Goal: Task Accomplishment & Management: Manage account settings

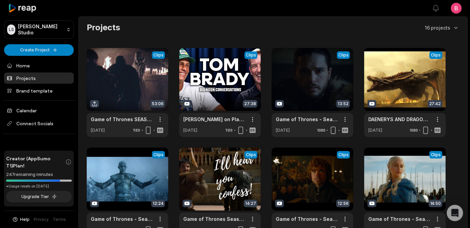
click at [82, 102] on div "Projects 16 projects View Clips Clips 53:06 Game of Thrones SEASON 1 CAP 1 Open…" at bounding box center [273, 179] width 389 height 314
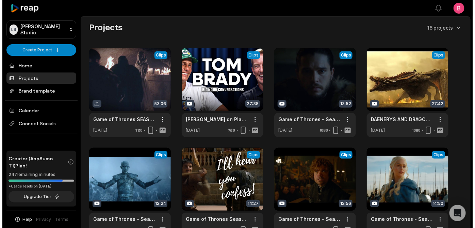
scroll to position [199, 0]
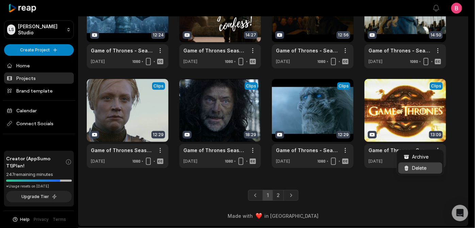
click at [427, 170] on span "Delete" at bounding box center [419, 167] width 15 height 7
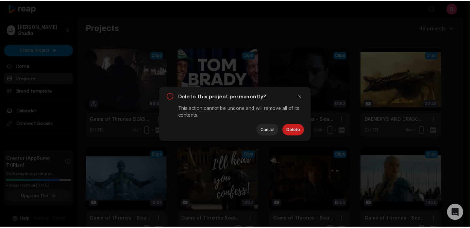
scroll to position [0, 0]
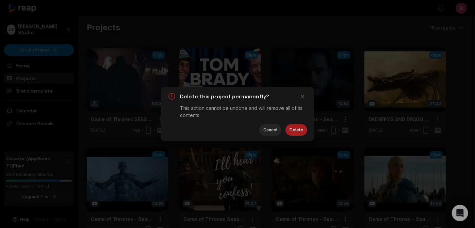
click at [292, 134] on button "Delete" at bounding box center [296, 130] width 22 height 12
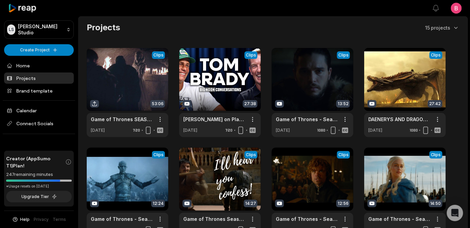
click at [265, 33] on div "Projects 15 projects" at bounding box center [273, 27] width 373 height 11
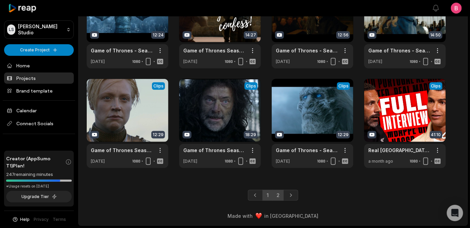
click at [278, 197] on link "2" at bounding box center [277, 195] width 11 height 11
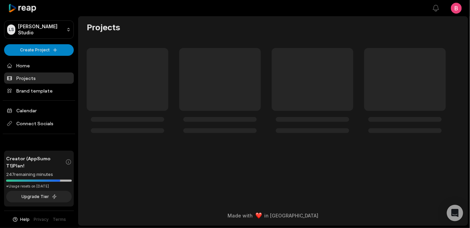
scroll to position [25, 0]
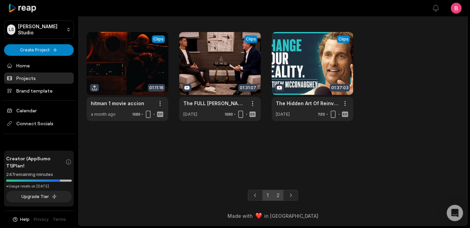
click at [264, 192] on link "1" at bounding box center [268, 195] width 10 height 11
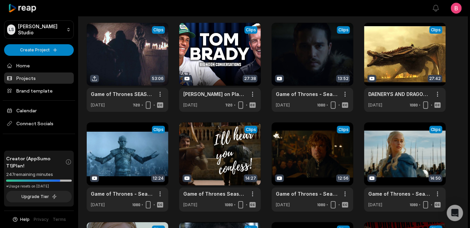
scroll to position [199, 0]
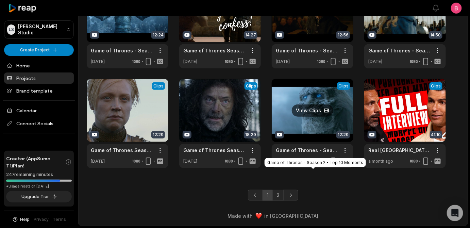
click at [307, 147] on link "Game of Thrones - Season 2 - Top 10 Moments" at bounding box center [307, 150] width 63 height 7
